Goal: Task Accomplishment & Management: Complete application form

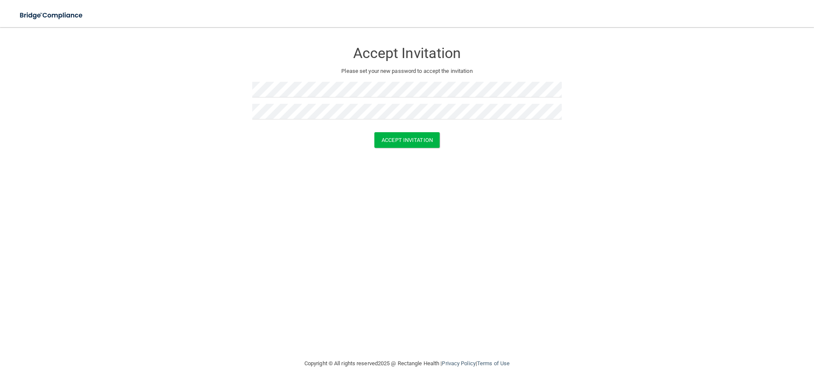
click at [406, 155] on form "Accept Invitation Please set your new password to accept the invitation Accept …" at bounding box center [407, 97] width 780 height 123
click at [403, 142] on button "Accept Invitation" at bounding box center [406, 140] width 65 height 16
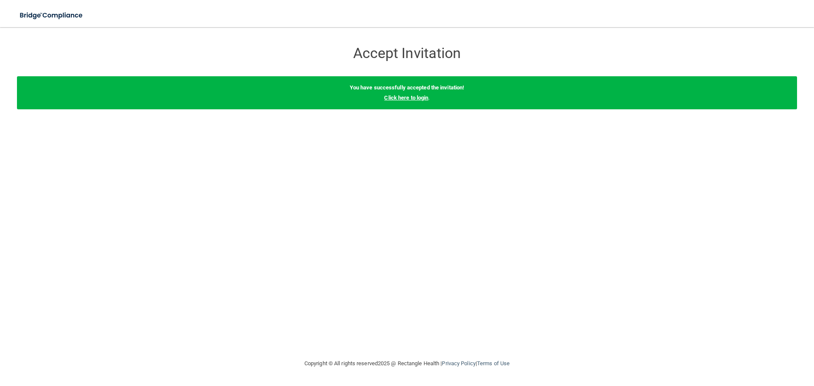
click at [405, 99] on link "Click here to login" at bounding box center [406, 98] width 44 height 6
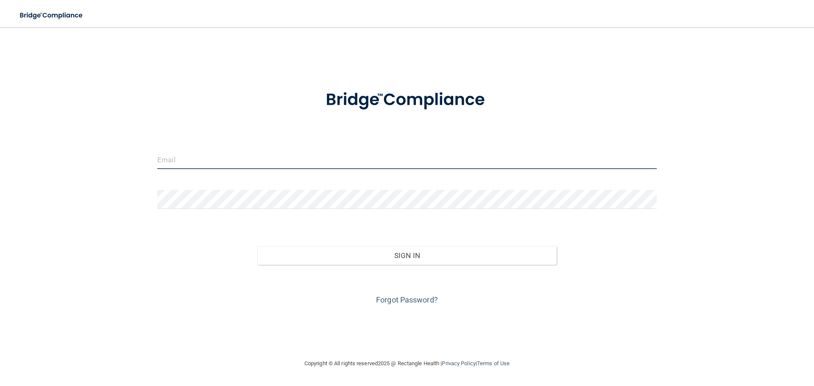
click at [238, 157] on input "email" at bounding box center [407, 159] width 500 height 19
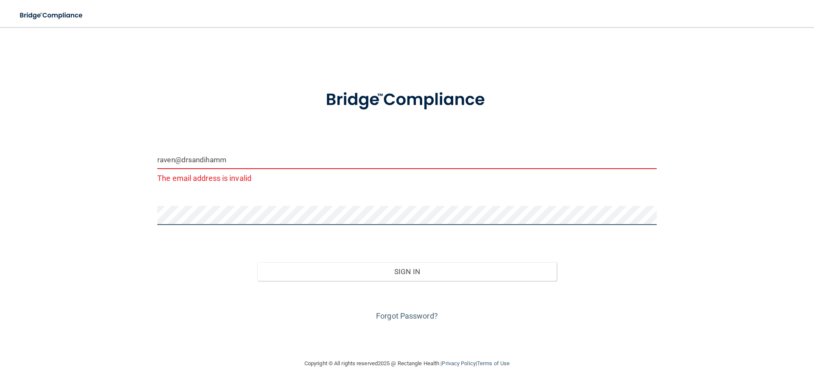
click at [257, 262] on button "Sign In" at bounding box center [407, 271] width 300 height 19
click at [232, 164] on input "raven@drsandihamm" at bounding box center [407, 159] width 500 height 19
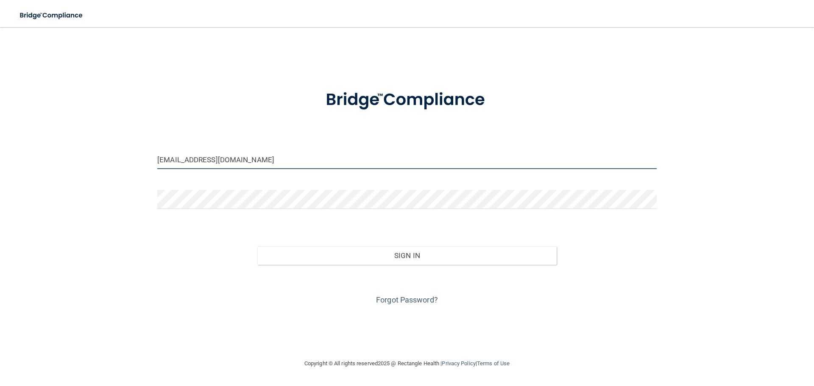
type input "[EMAIL_ADDRESS][DOMAIN_NAME]"
click at [257, 246] on button "Sign In" at bounding box center [407, 255] width 300 height 19
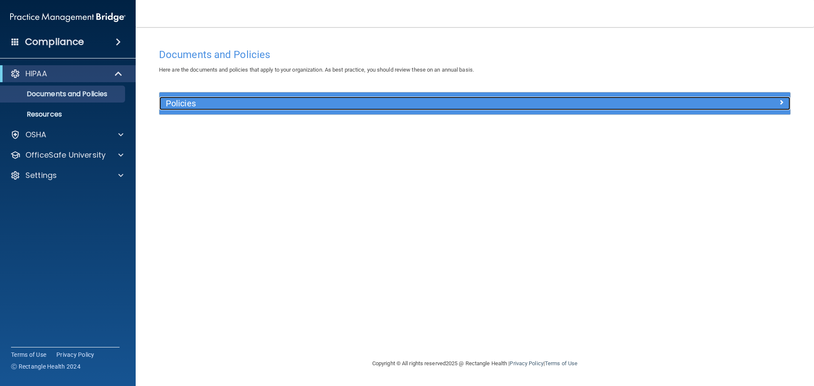
click at [271, 106] on h5 "Policies" at bounding box center [396, 103] width 461 height 9
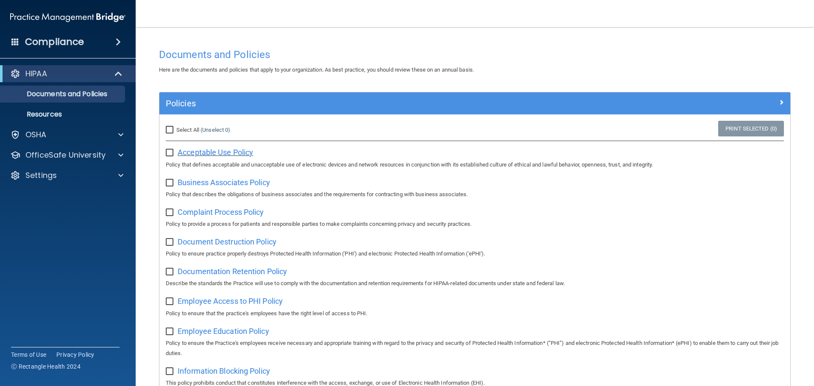
click at [203, 151] on span "Acceptable Use Policy" at bounding box center [215, 152] width 75 height 9
click at [168, 128] on input "Select All (Unselect 0) Unselect All" at bounding box center [171, 130] width 10 height 7
checkbox input "true"
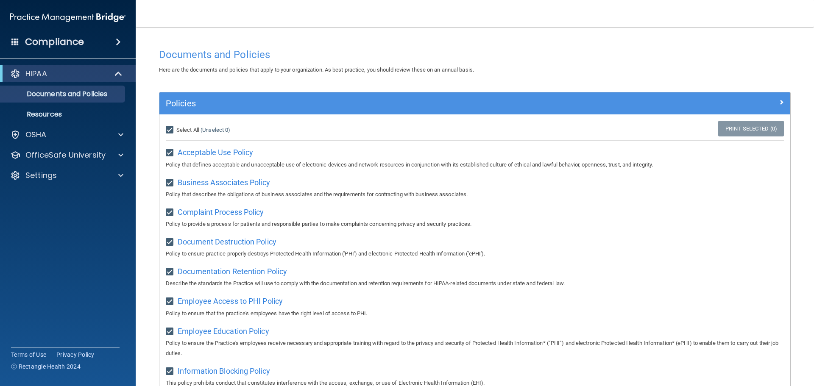
checkbox input "true"
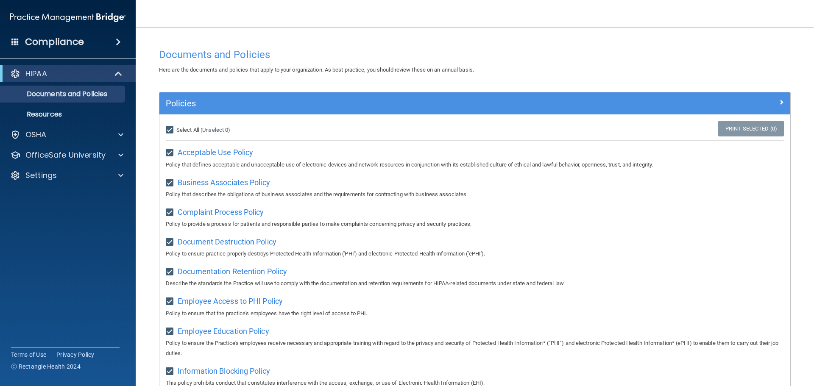
checkbox input "true"
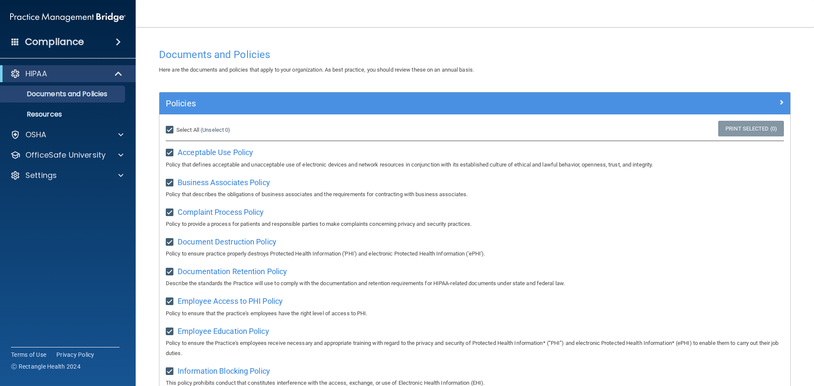
checkbox input "true"
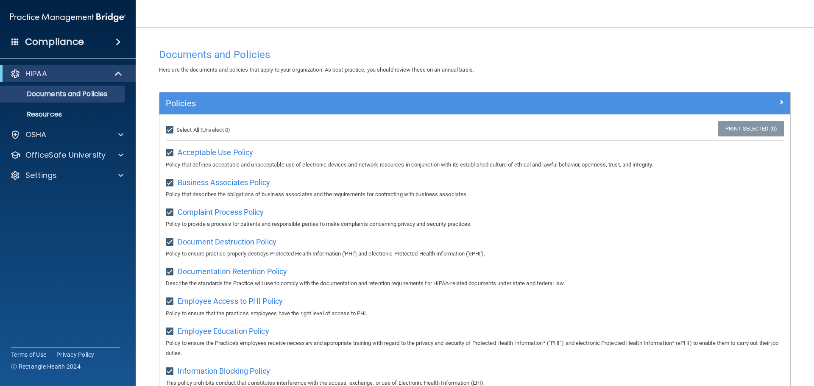
checkbox input "true"
click at [172, 128] on input "Select All (Unselect 21) Unselect All" at bounding box center [171, 130] width 10 height 7
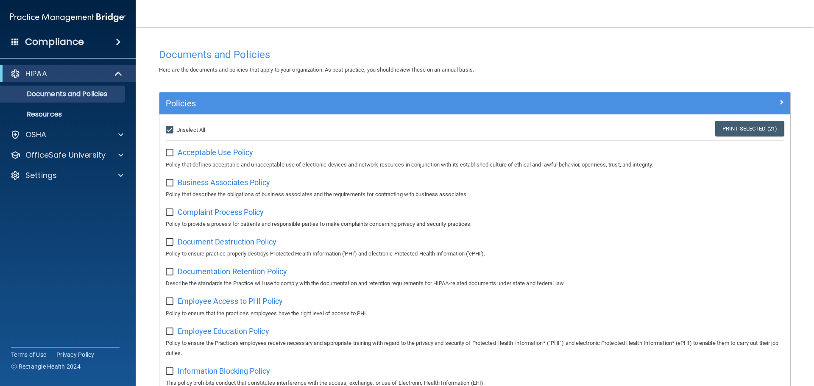
checkbox input "false"
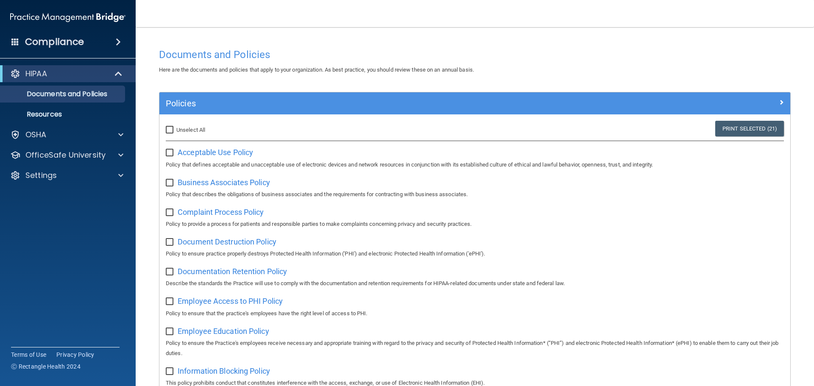
checkbox input "false"
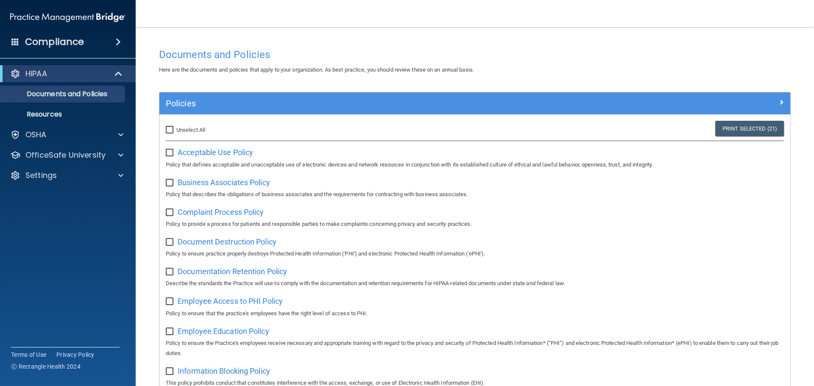
checkbox input "false"
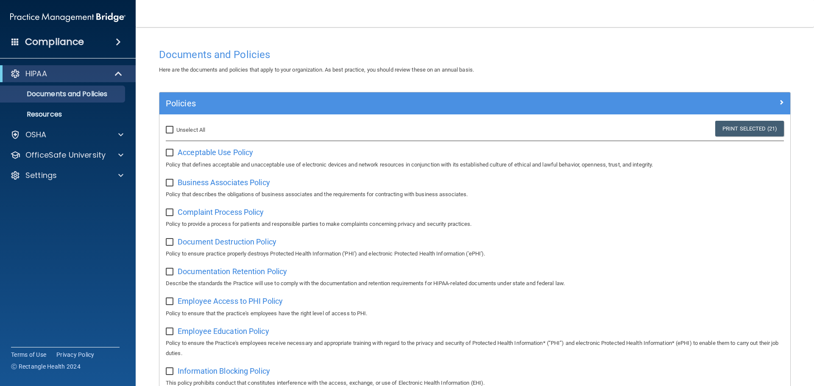
checkbox input "false"
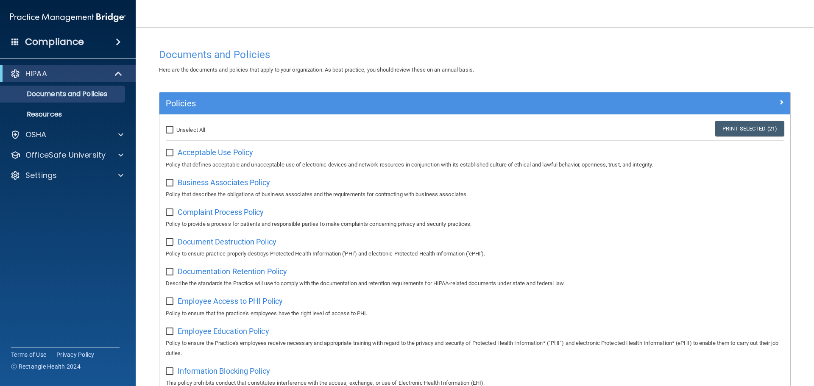
checkbox input "false"
click at [63, 113] on p "Resources" at bounding box center [64, 114] width 116 height 8
